Goal: Check status: Check status

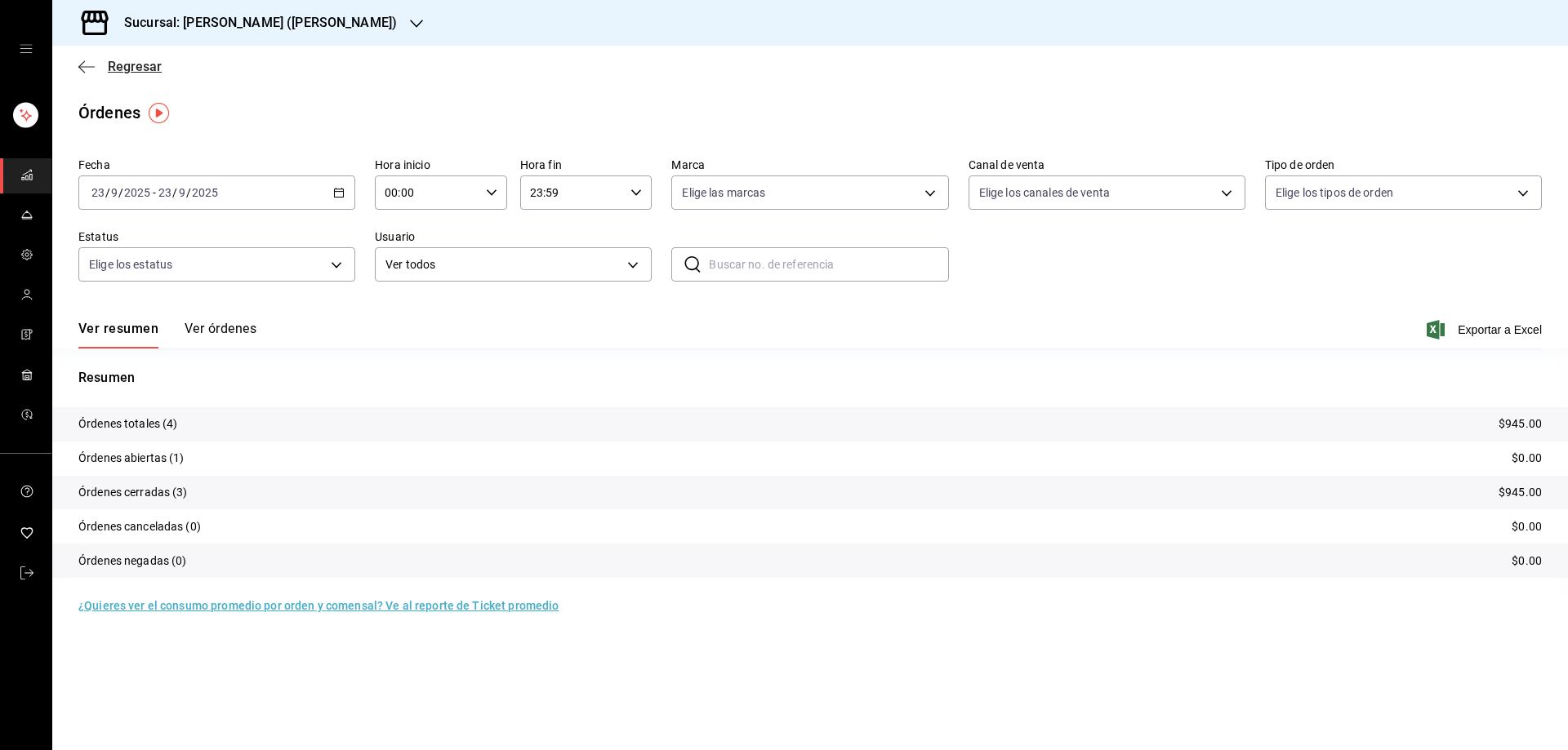
click at [84, 64] on icon "button" at bounding box center [87, 67] width 17 height 15
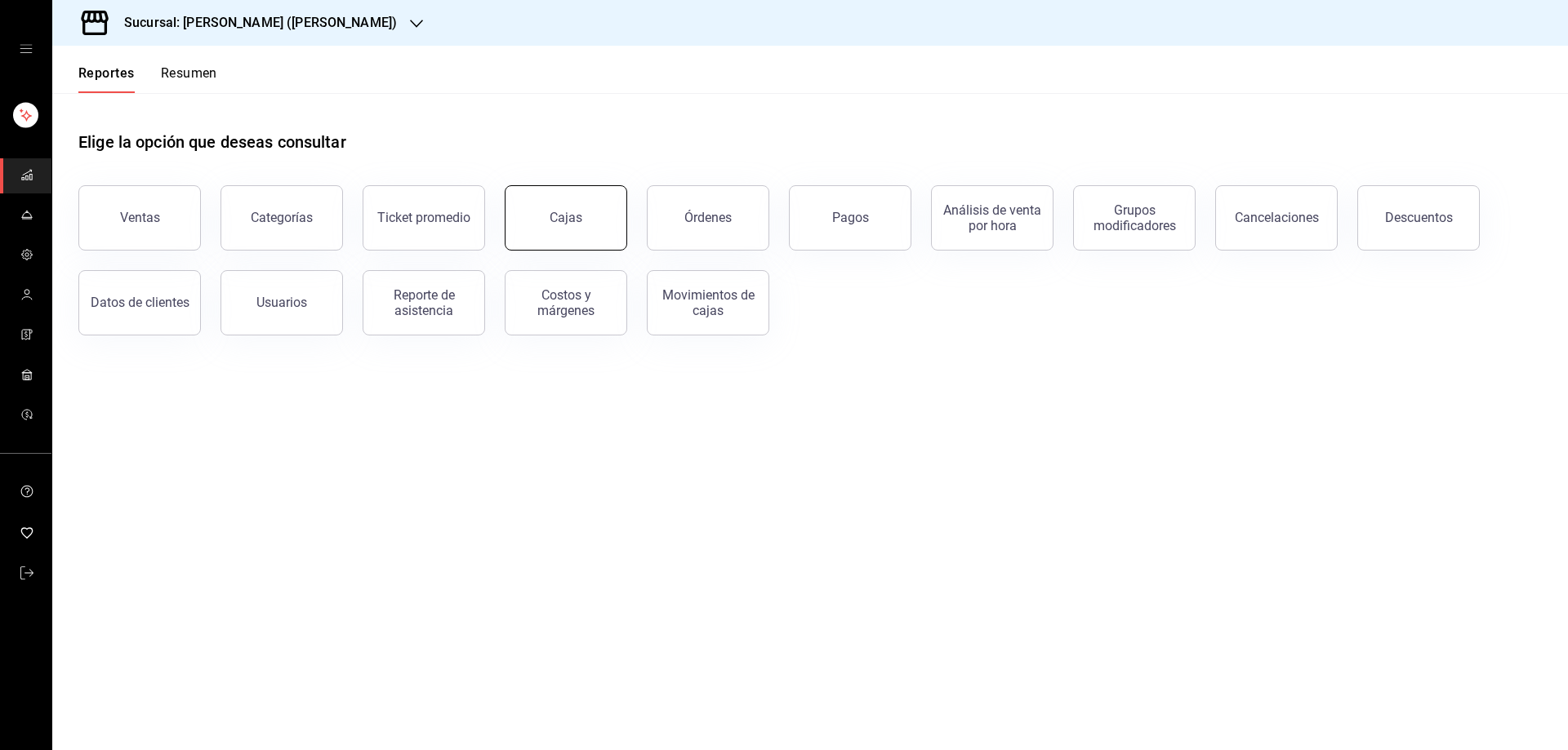
click at [553, 214] on div "Cajas" at bounding box center [566, 218] width 33 height 19
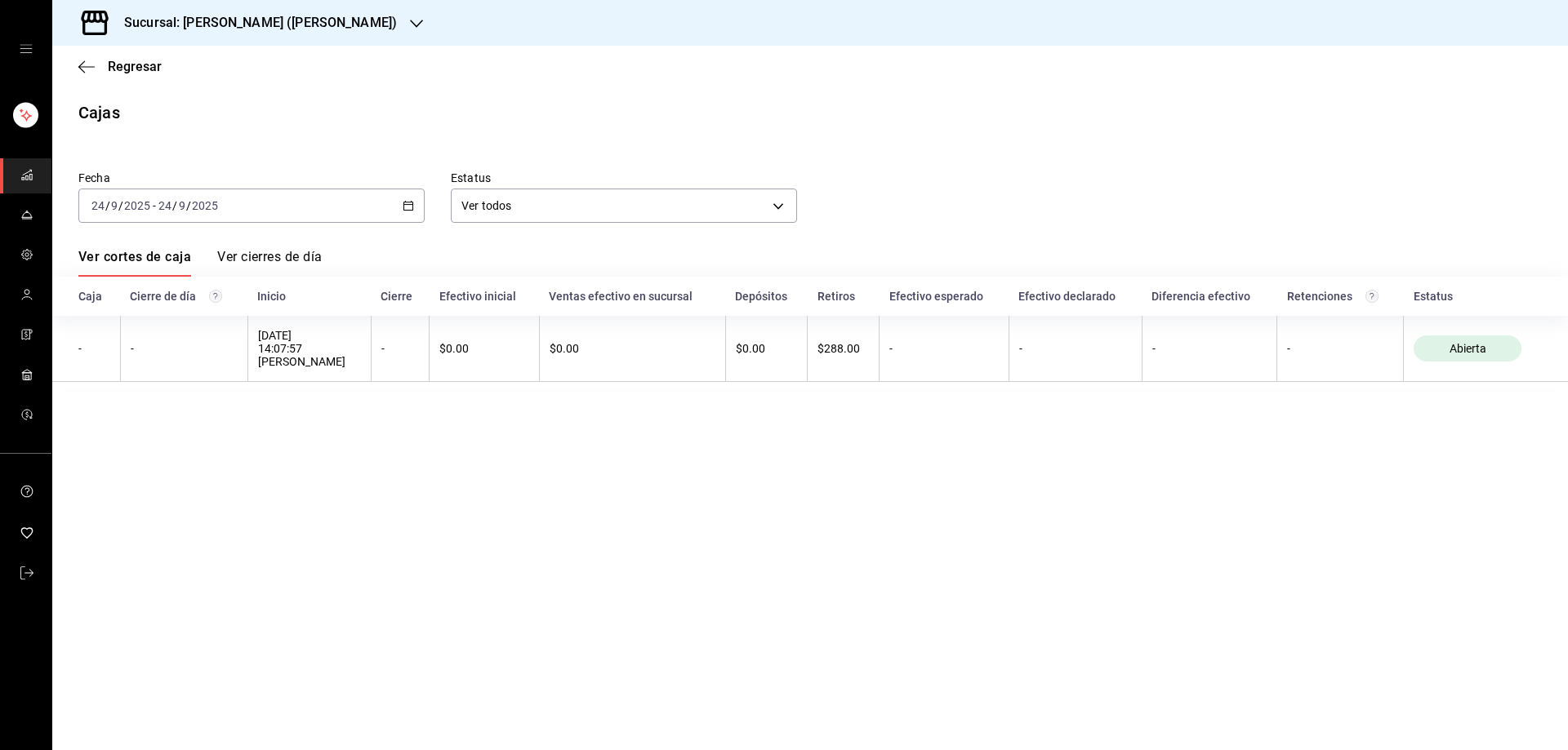
click at [410, 24] on icon "button" at bounding box center [417, 23] width 13 height 13
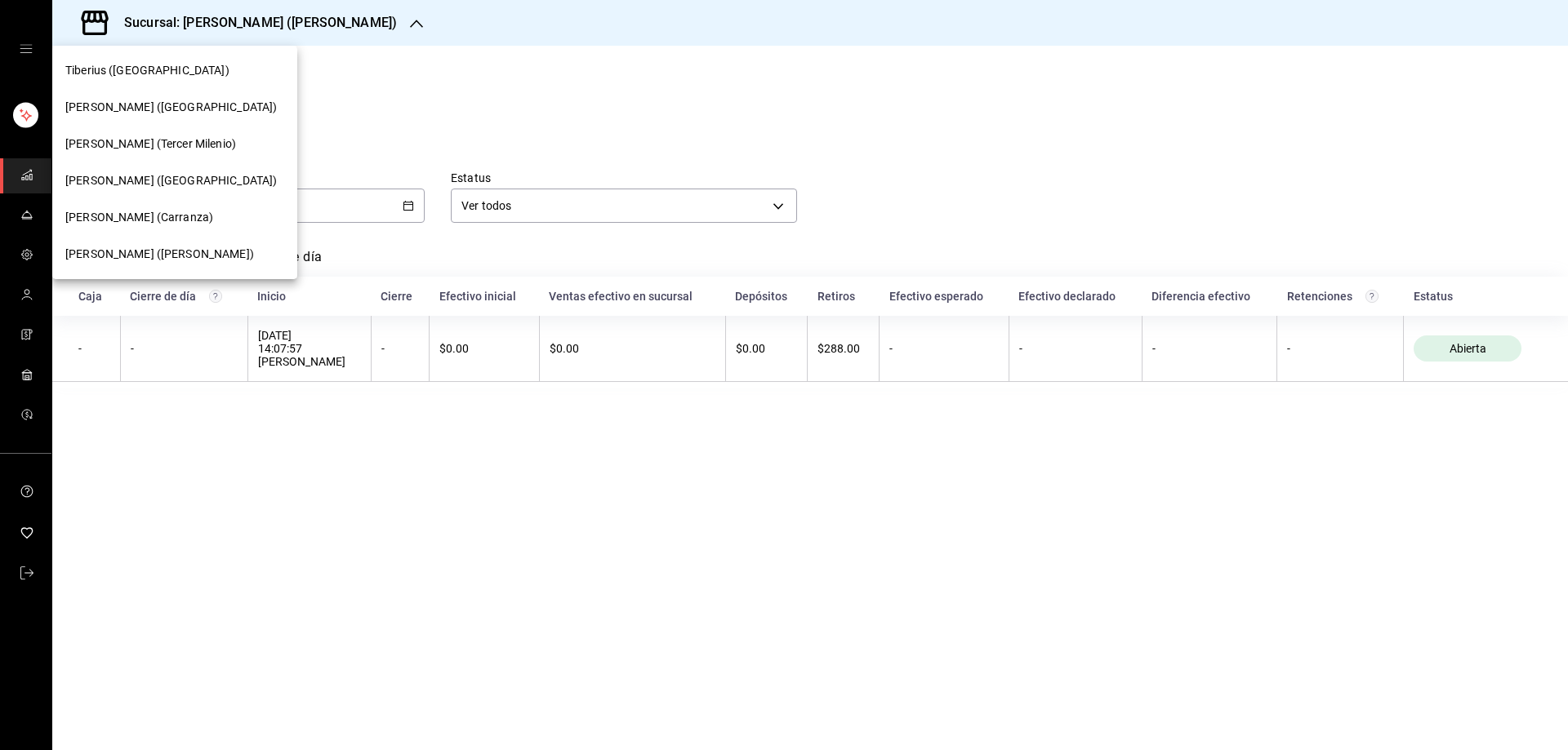
click at [149, 213] on span "[PERSON_NAME] ([PERSON_NAME])" at bounding box center [139, 218] width 148 height 17
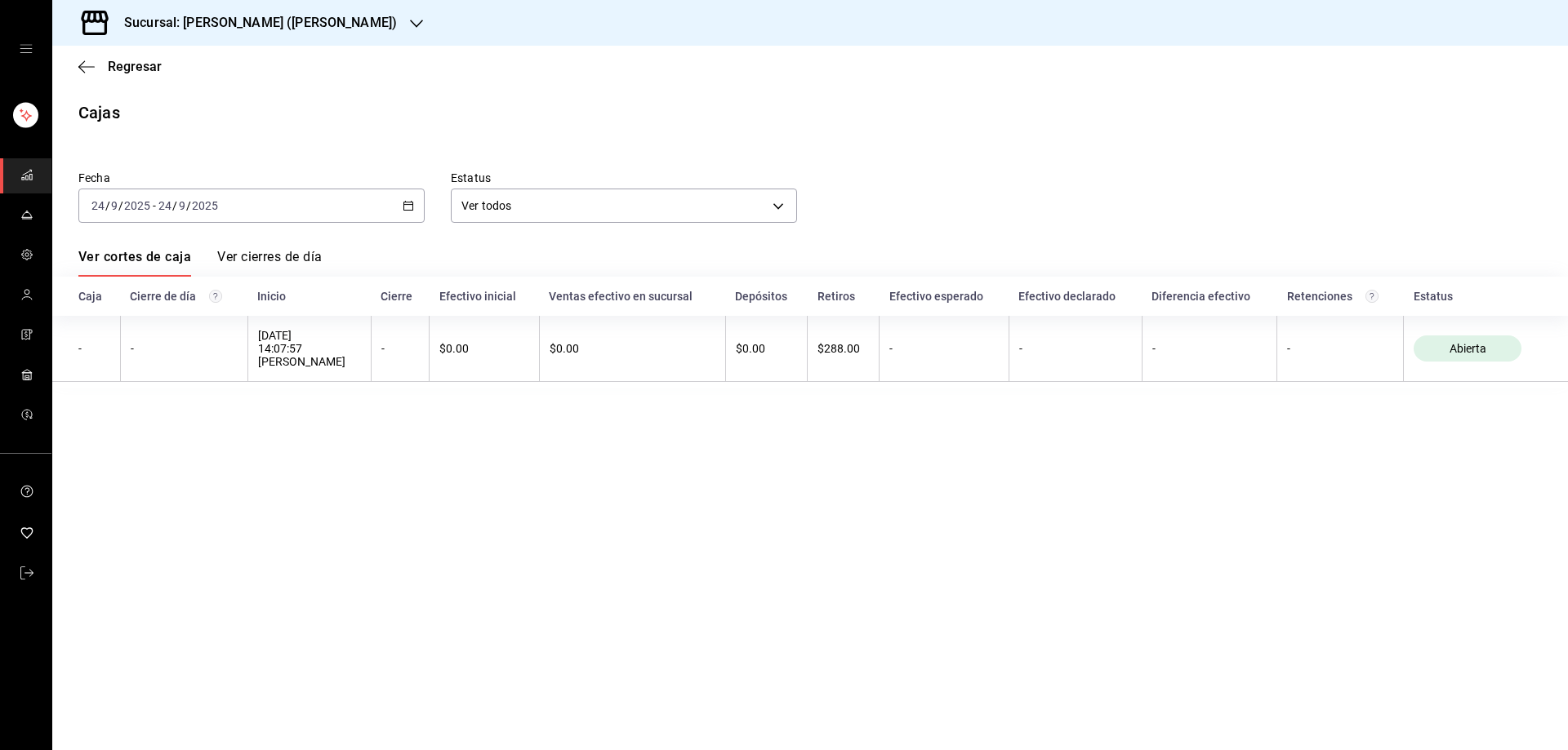
click at [409, 207] on icon "button" at bounding box center [409, 206] width 12 height 12
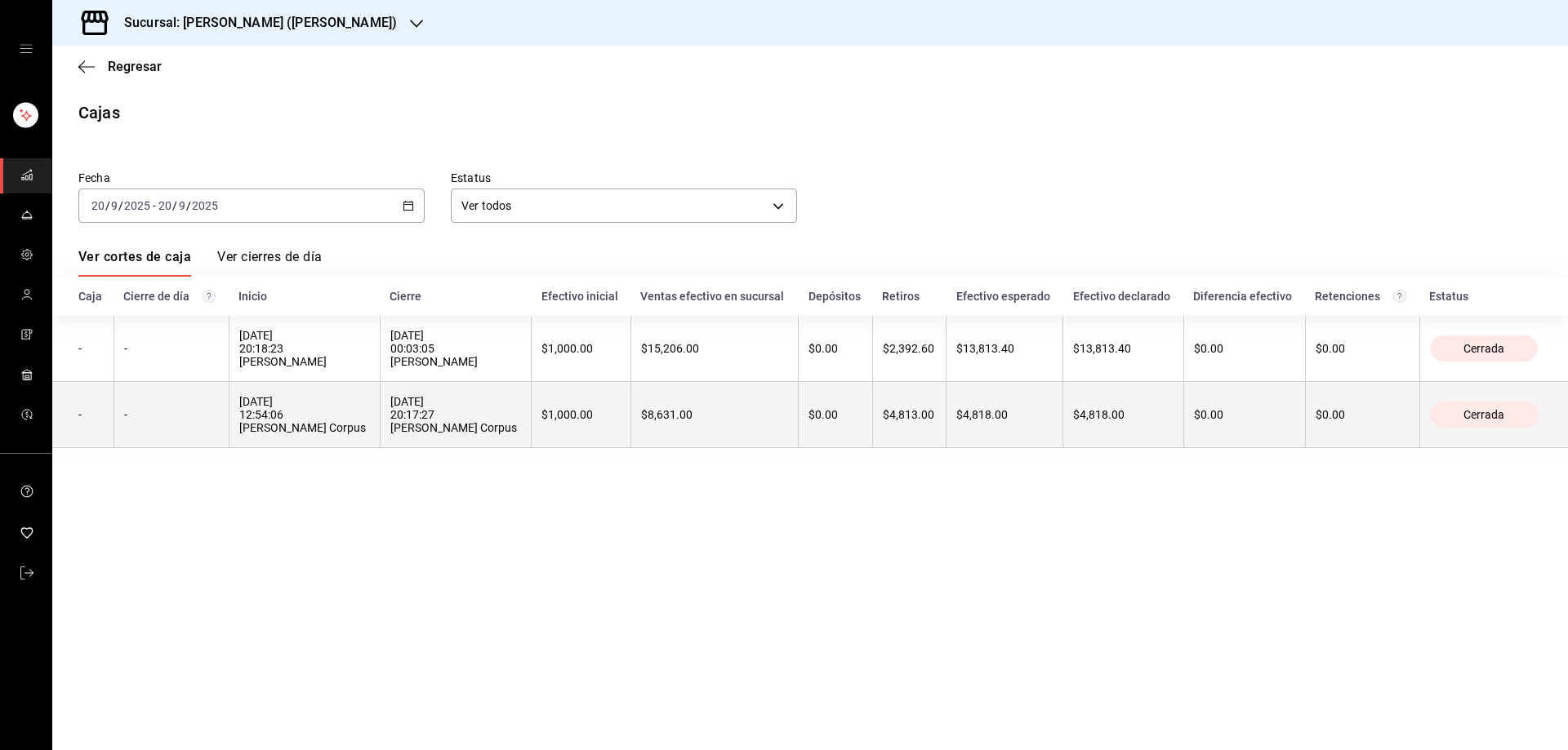
click at [141, 436] on th "-" at bounding box center [172, 415] width 116 height 66
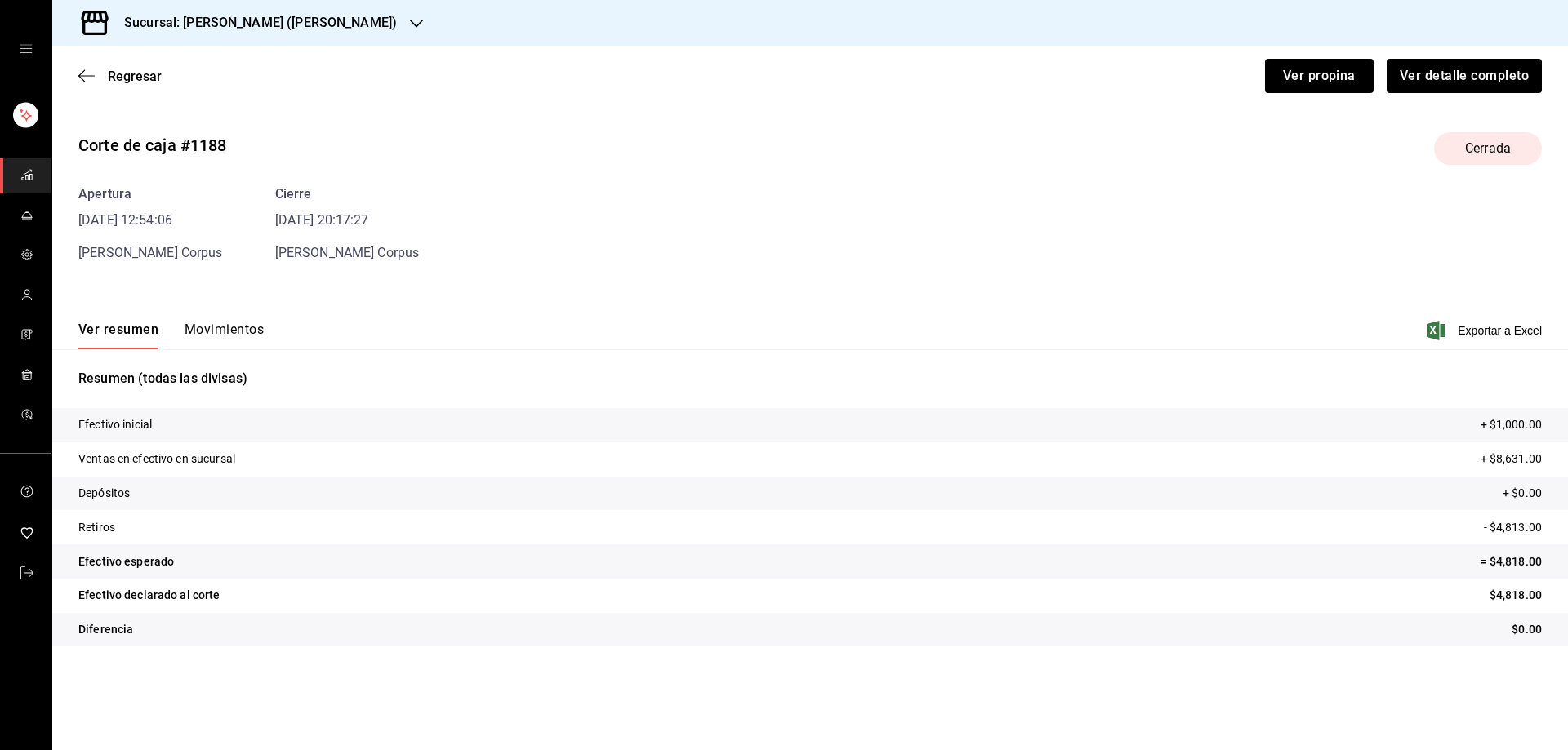
click at [227, 328] on button "Movimientos" at bounding box center [224, 335] width 80 height 28
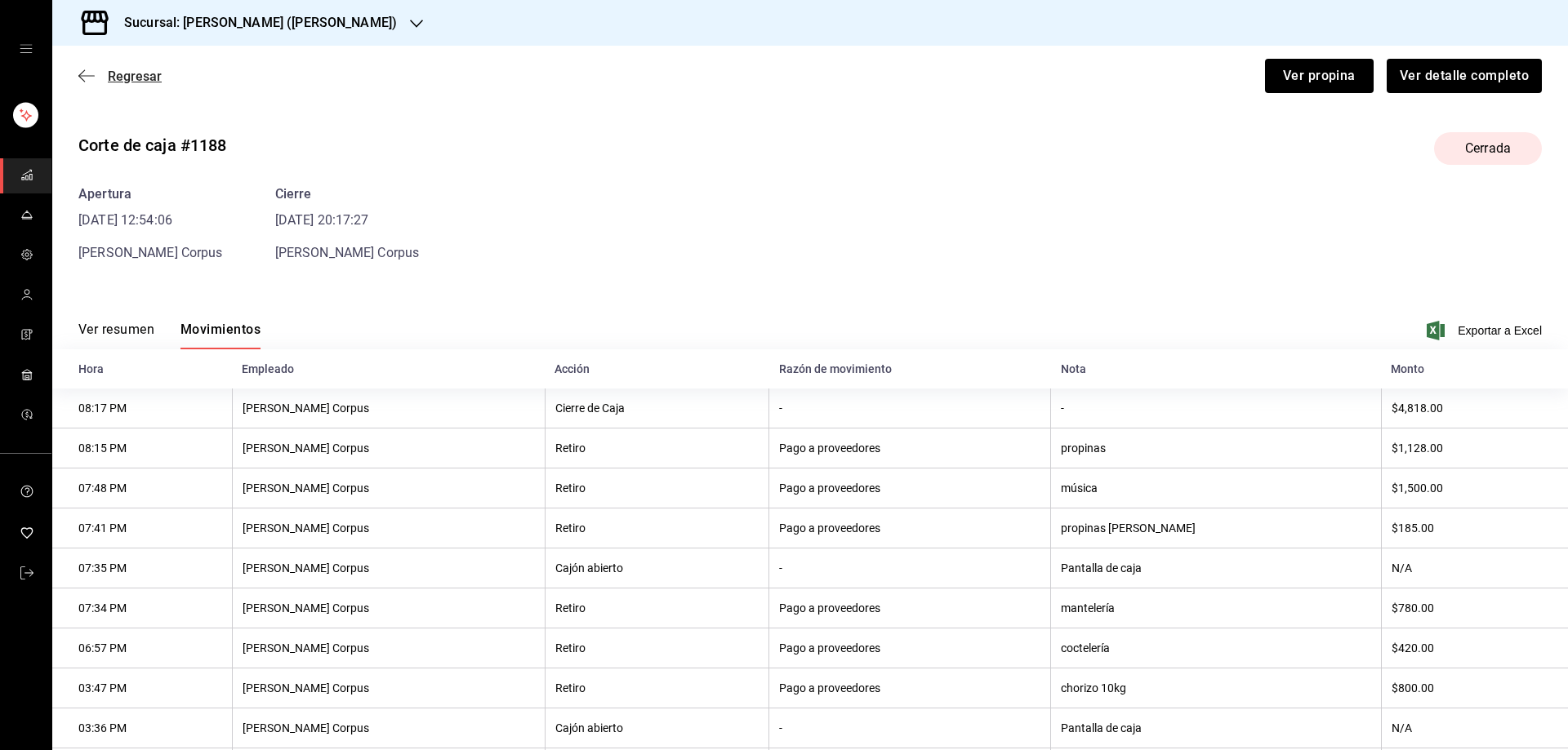
click at [92, 76] on icon "button" at bounding box center [87, 75] width 17 height 1
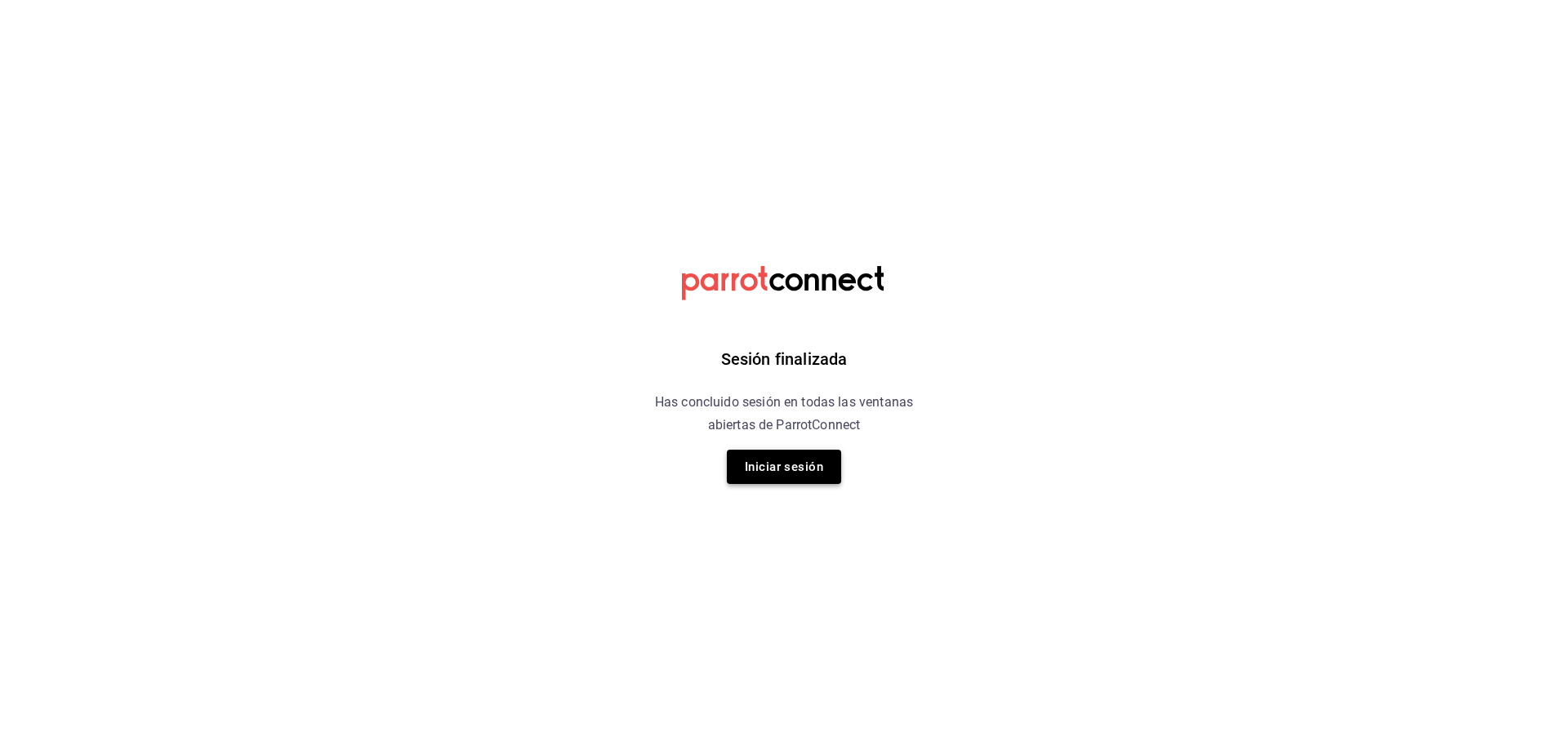
click at [774, 468] on button "Iniciar sesión" at bounding box center [784, 466] width 115 height 34
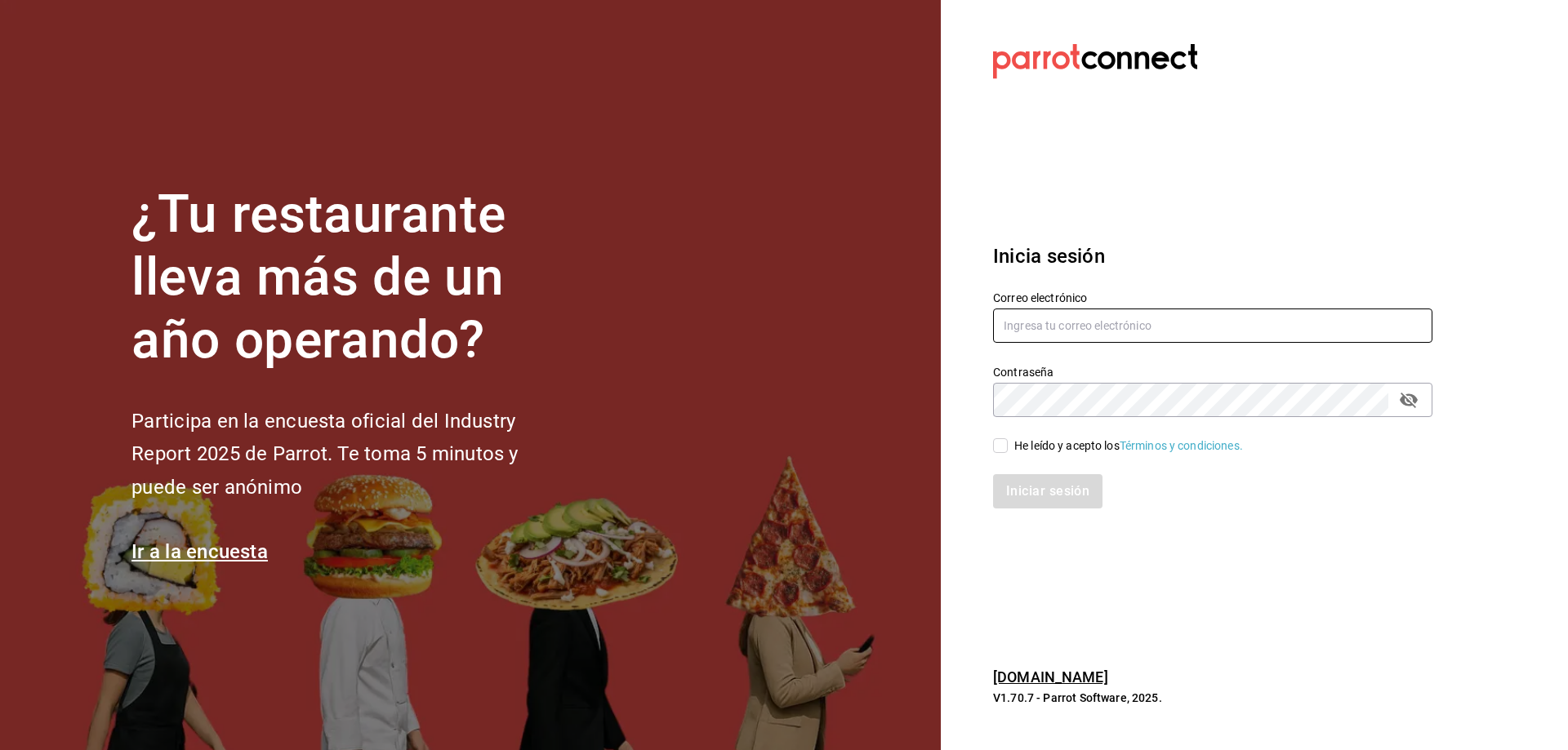
type input "estefania.tiberius@gmail.com"
click at [1005, 441] on input "He leído y acepto los Términos y condiciones." at bounding box center [1000, 446] width 15 height 15
checkbox input "true"
click at [1024, 482] on button "Iniciar sesión" at bounding box center [1048, 491] width 111 height 34
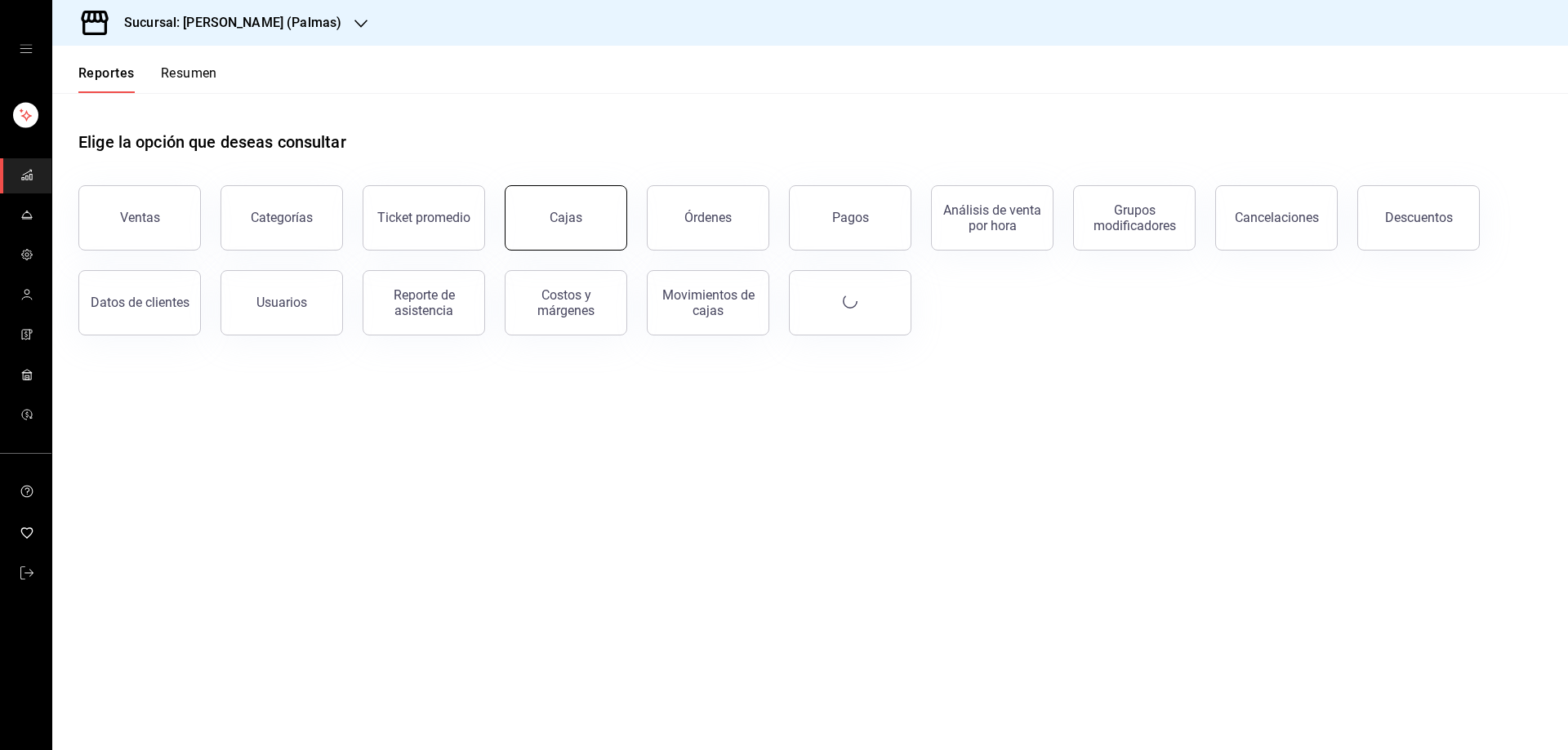
click at [560, 207] on link "Cajas" at bounding box center [566, 218] width 122 height 65
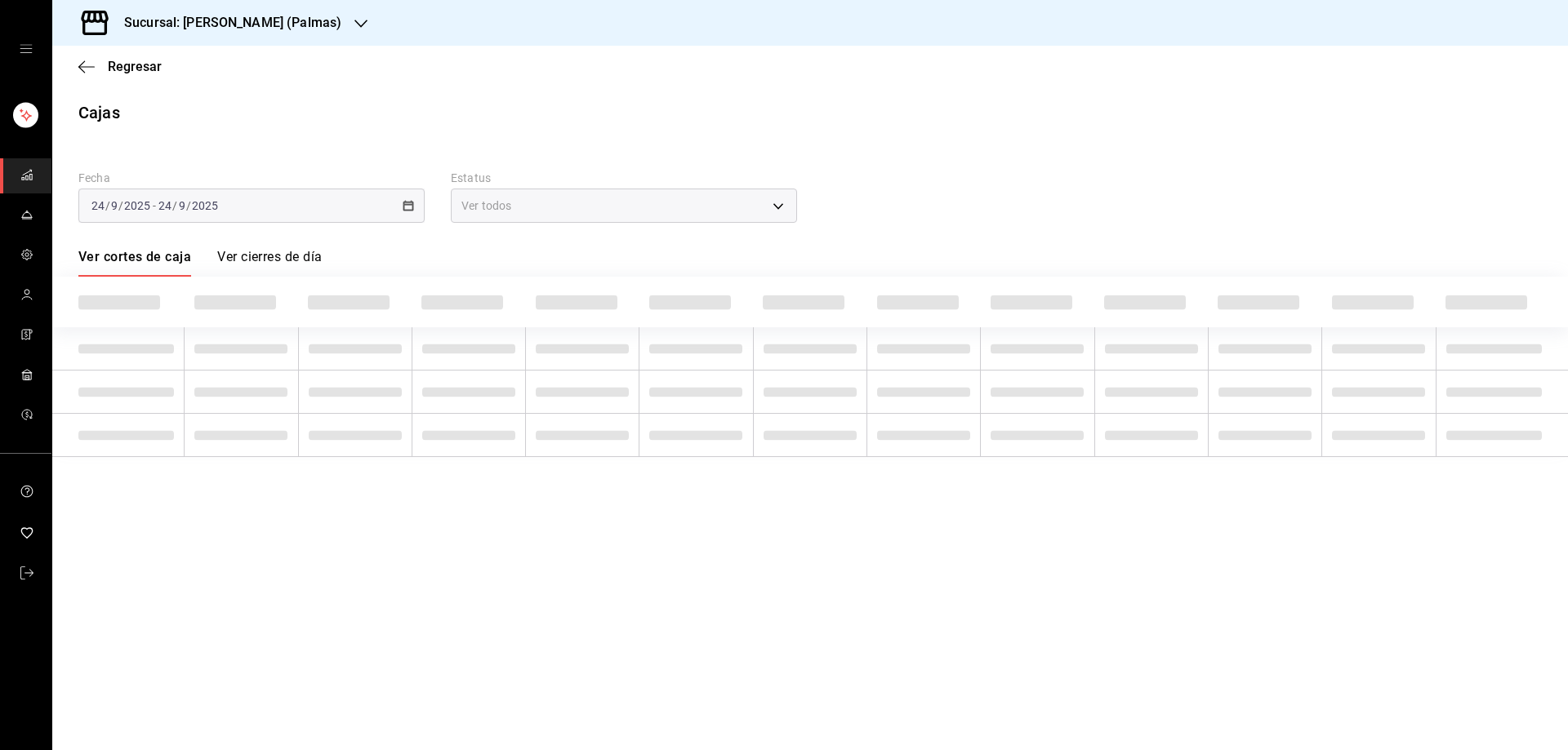
click at [354, 27] on icon "button" at bounding box center [361, 23] width 13 height 13
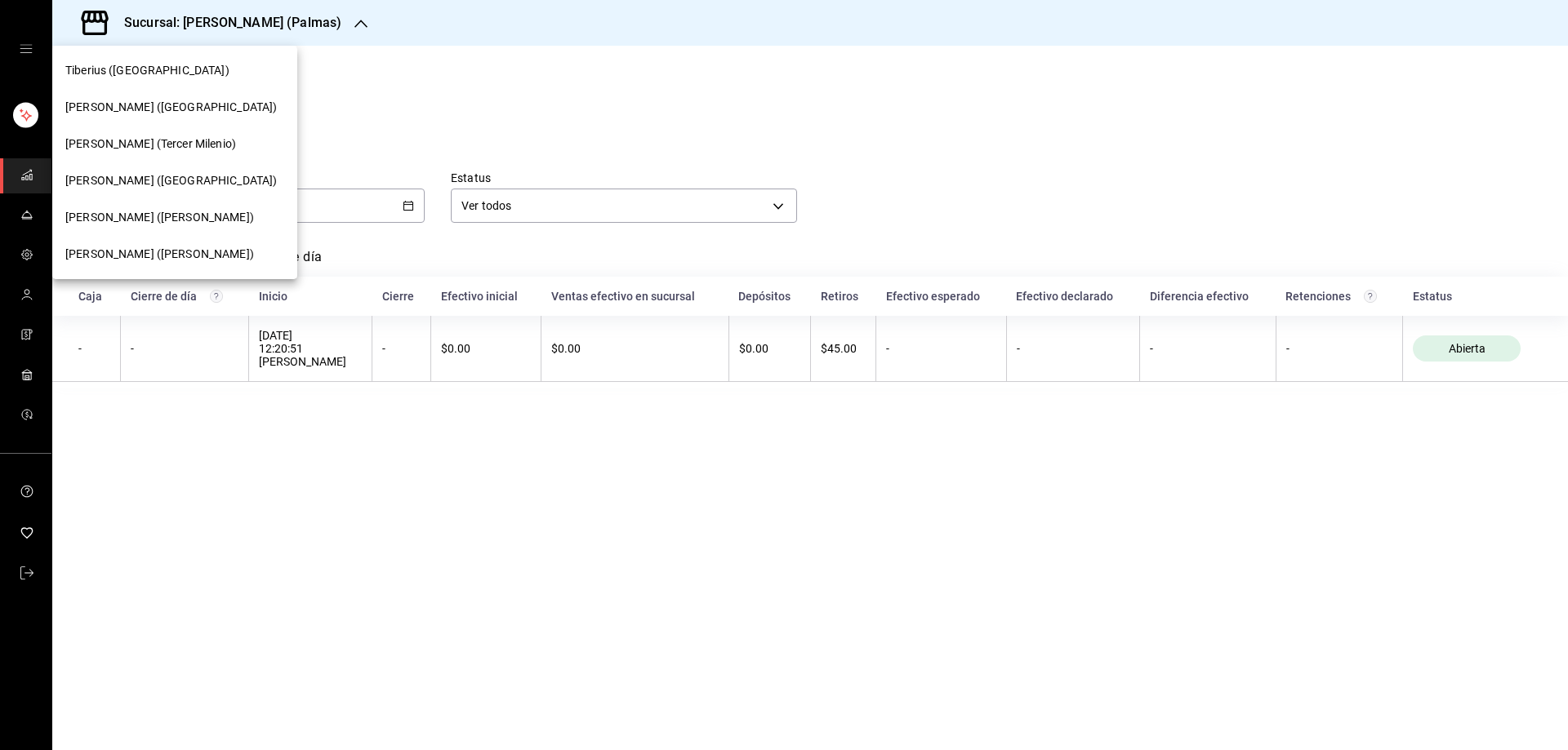
click at [147, 221] on span "[PERSON_NAME] ([PERSON_NAME])" at bounding box center [159, 218] width 188 height 17
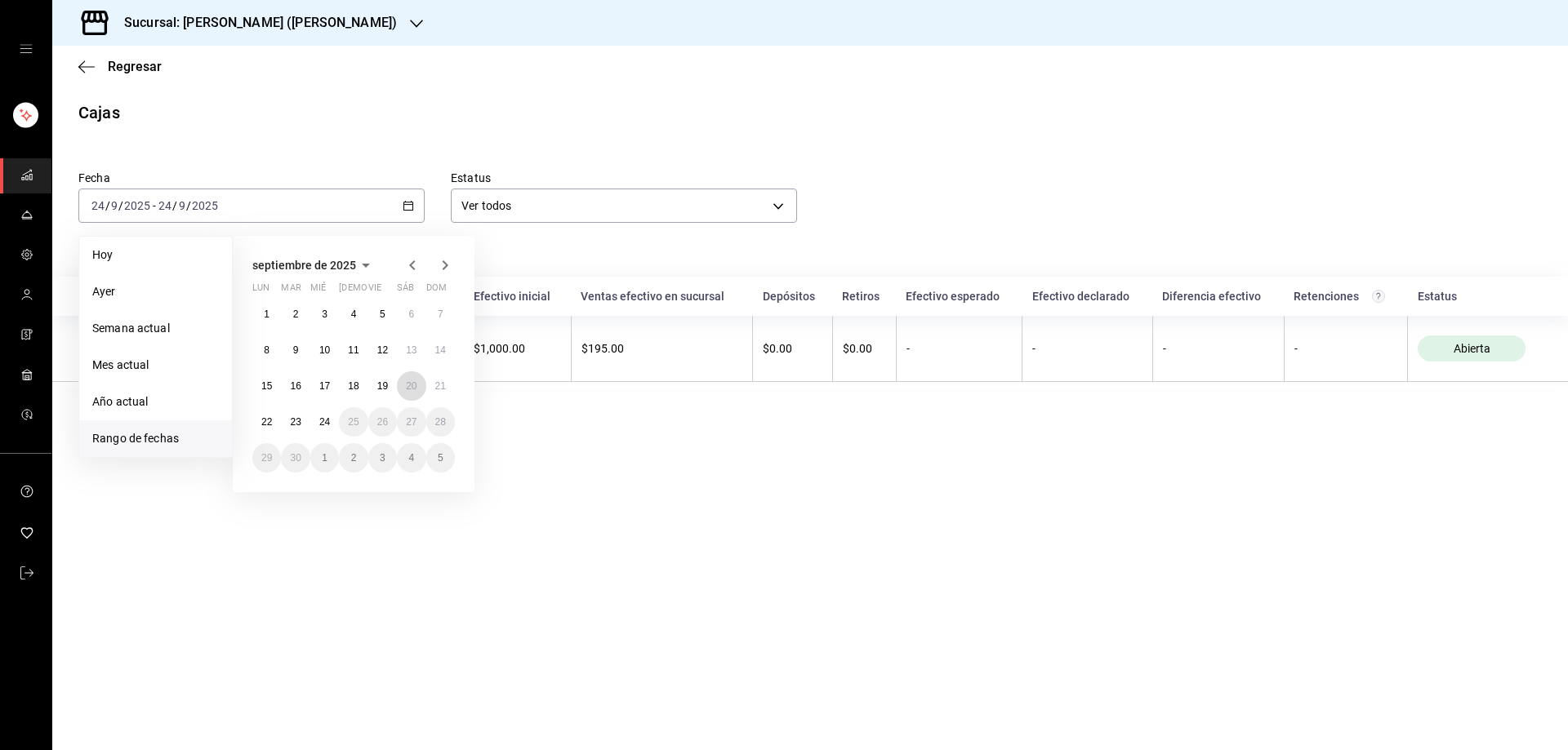
click at [414, 386] on abbr "20" at bounding box center [411, 387] width 11 height 12
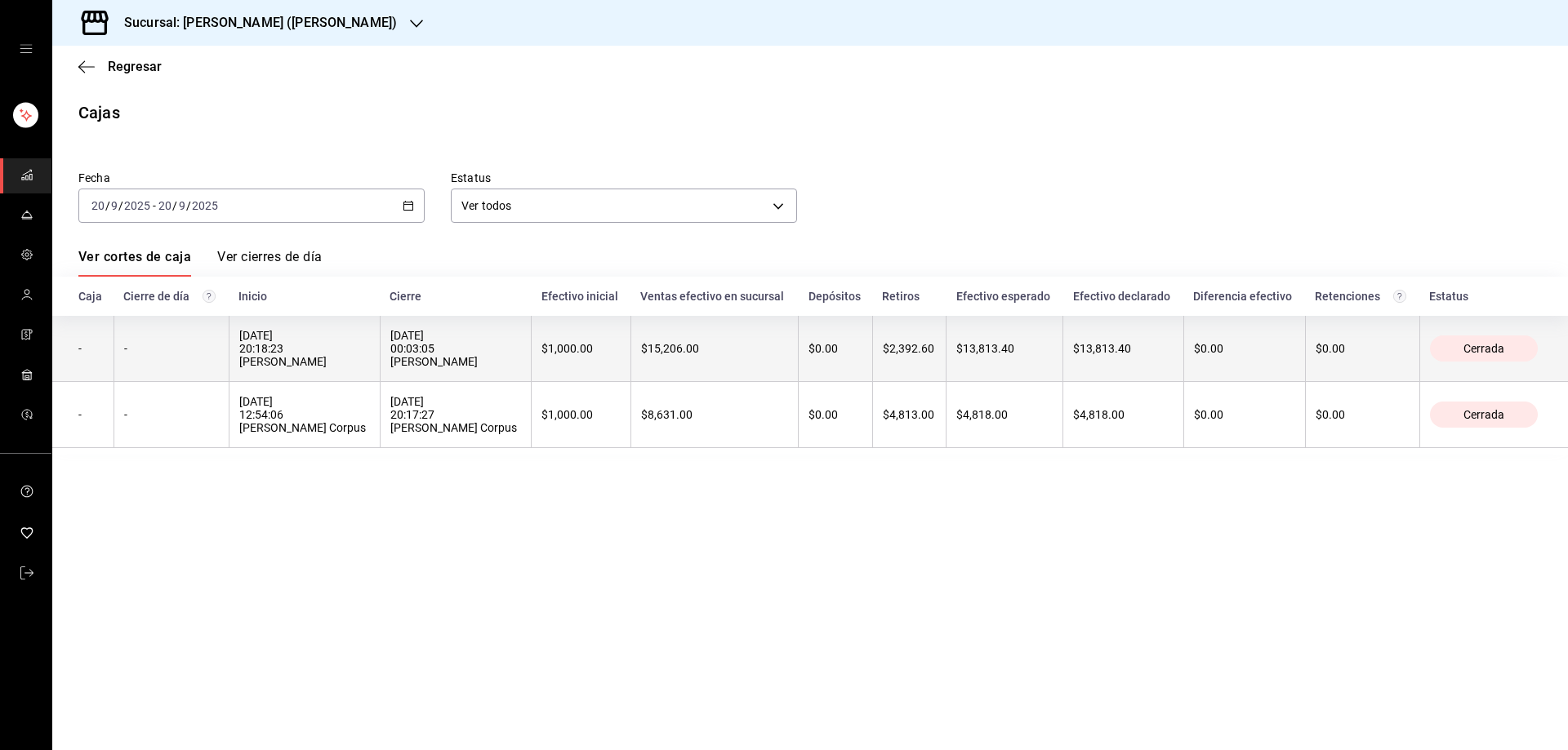
click at [184, 355] on div "-" at bounding box center [171, 349] width 95 height 13
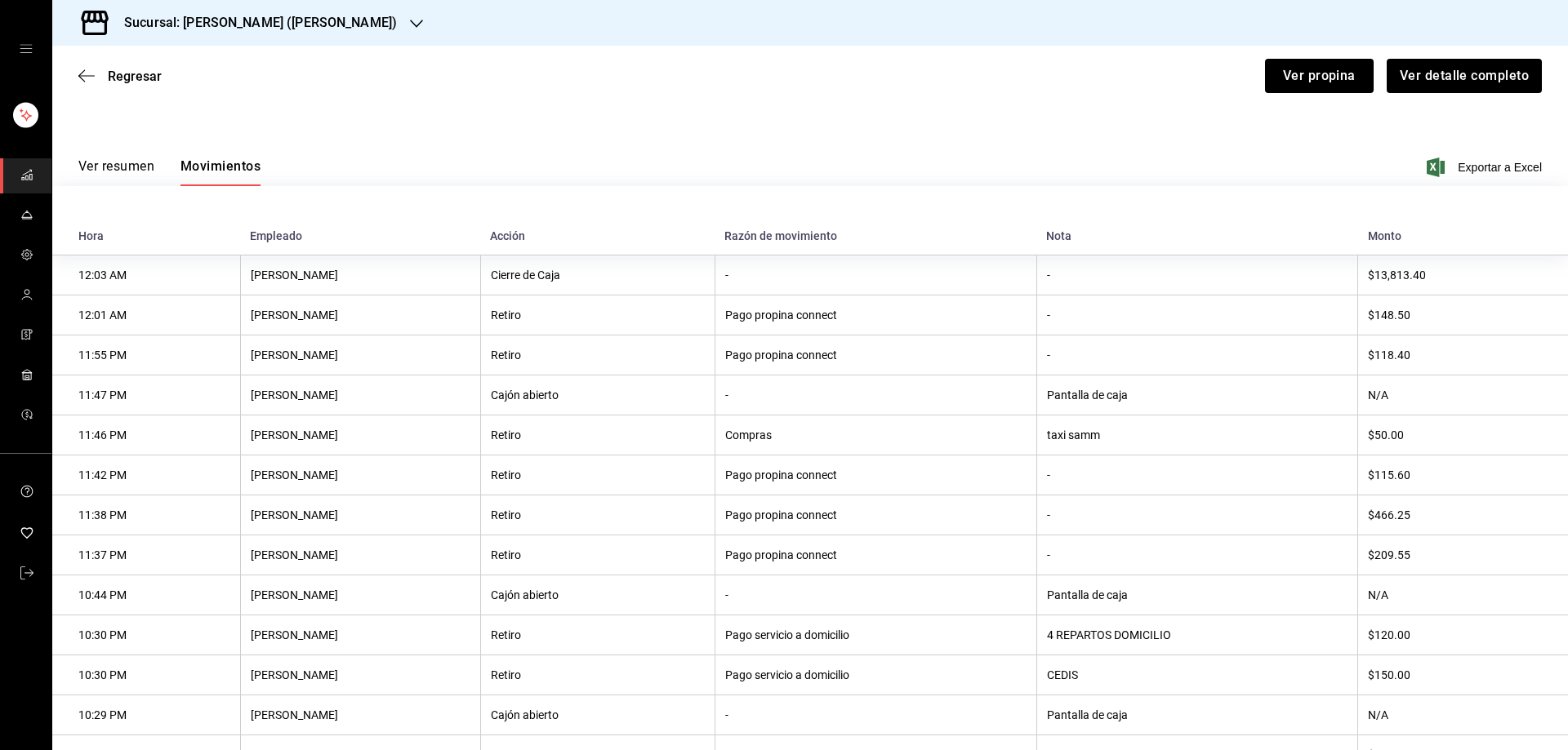
scroll to position [326, 0]
